Goal: Task Accomplishment & Management: Manage account settings

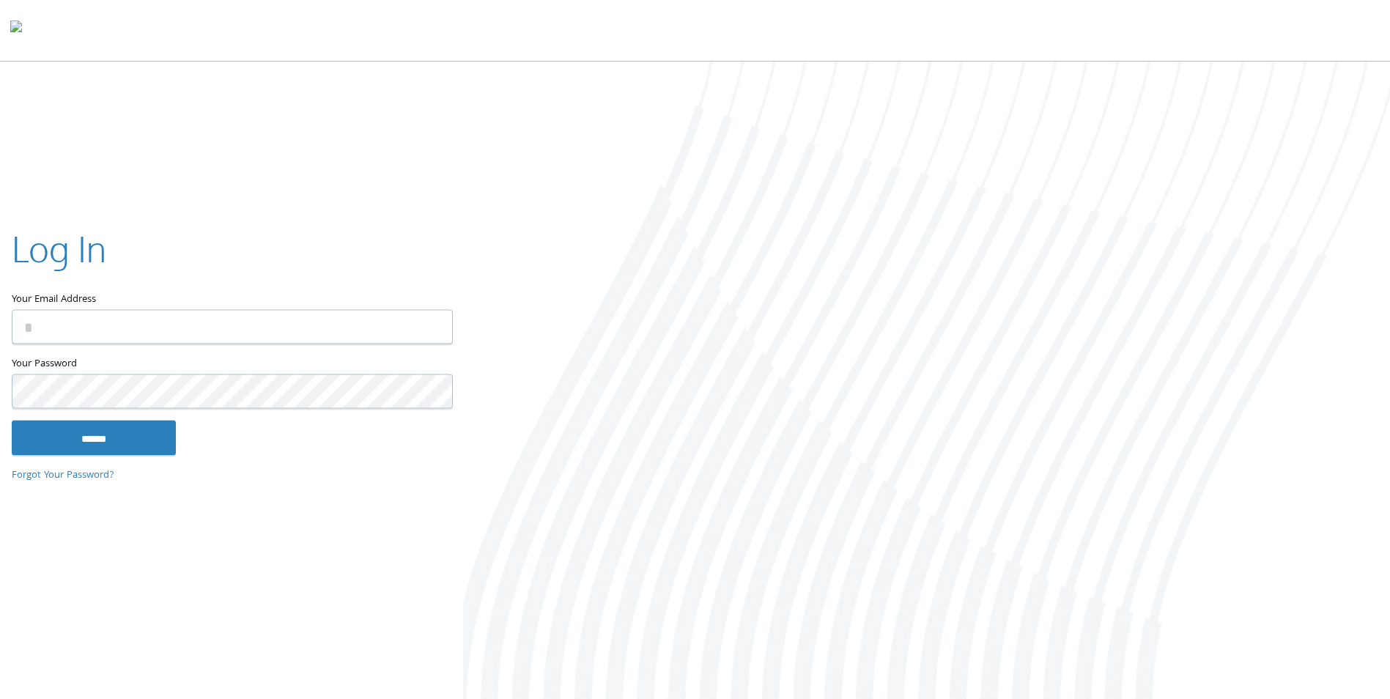
type input "**********"
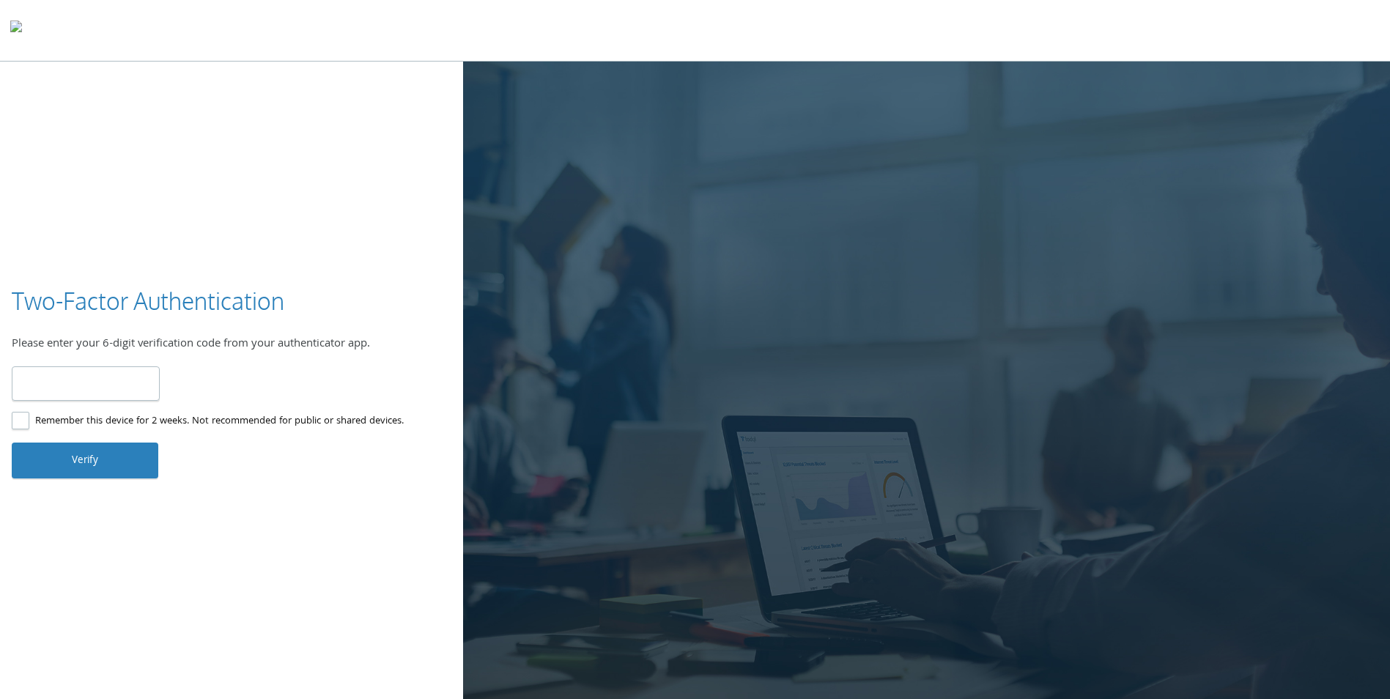
click at [42, 378] on input "number" at bounding box center [86, 383] width 148 height 34
type input "******"
